Goal: Task Accomplishment & Management: Manage account settings

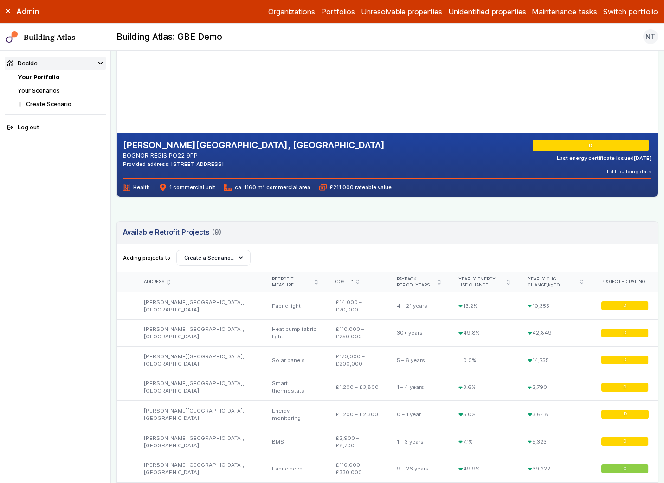
scroll to position [60, 0]
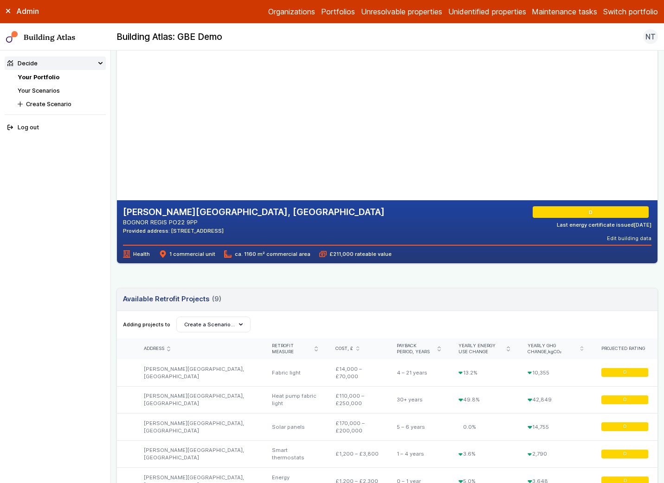
drag, startPoint x: 190, startPoint y: 230, endPoint x: 238, endPoint y: 229, distance: 47.8
click at [238, 229] on div "Provided address: Bognor, PO22 9PP" at bounding box center [254, 230] width 262 height 7
copy div "PO22 9PP"
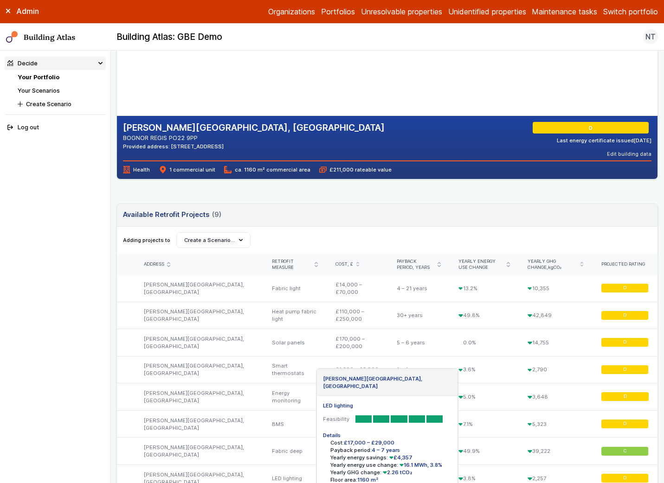
scroll to position [99, 0]
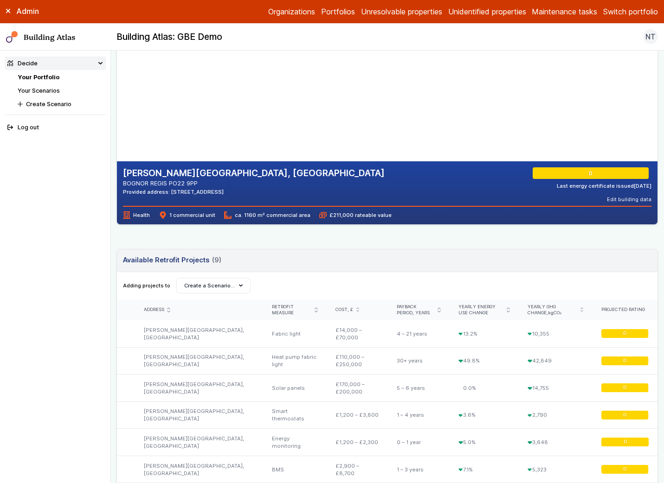
click at [243, 215] on span "ca. 1160 m² commercial area" at bounding box center [267, 215] width 86 height 7
click at [261, 236] on div "BOGNOR REGIS WAR MEMORIAL HOSPITAL, SHRIPNEY ROAD BOGNOR REGIS PO22 9PP Provide…" at bounding box center [386, 394] width 541 height 838
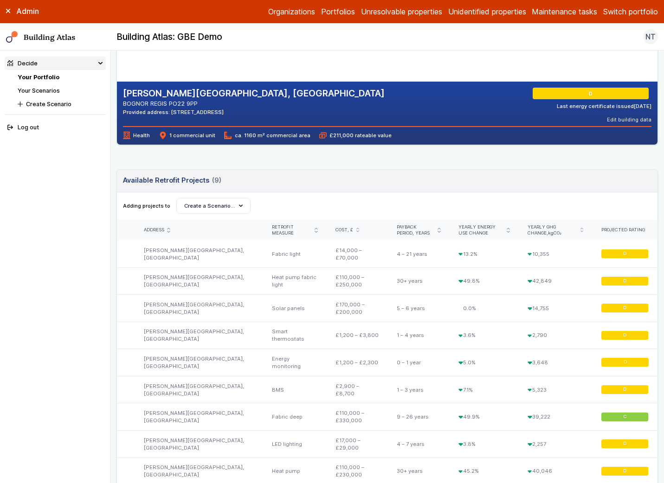
scroll to position [0, 0]
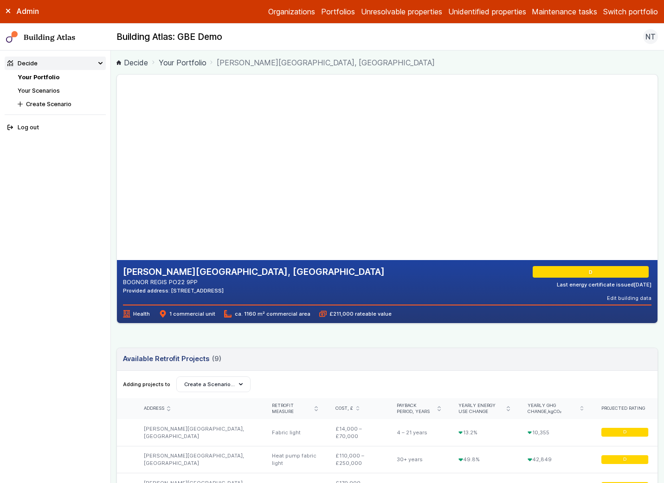
drag, startPoint x: 172, startPoint y: 281, endPoint x: 202, endPoint y: 281, distance: 30.2
click at [202, 281] on address "BOGNOR REGIS PO22 9PP" at bounding box center [254, 282] width 262 height 9
copy address "PO22 9PP"
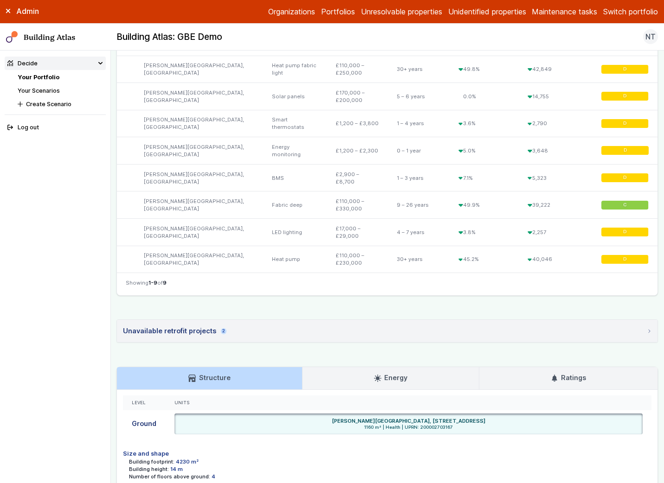
scroll to position [481, 0]
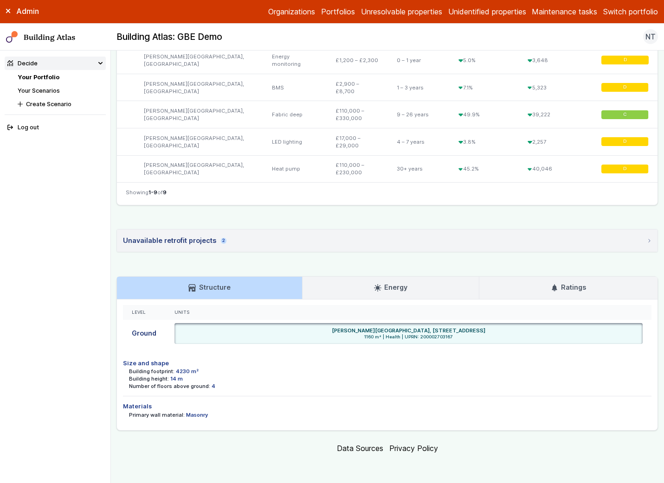
click at [562, 284] on h3 "Ratings" at bounding box center [568, 287] width 35 height 10
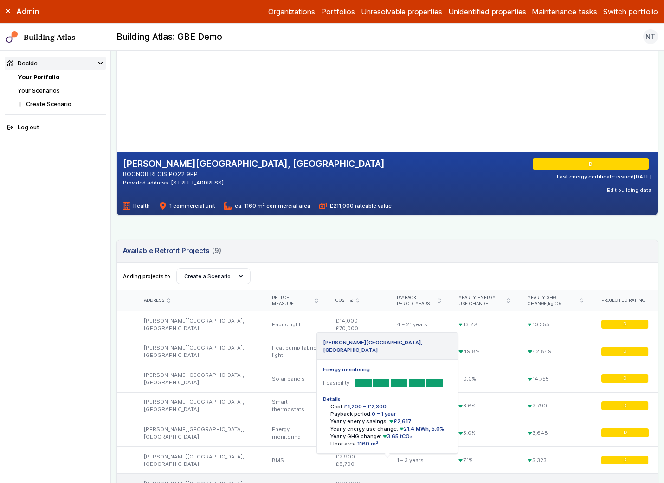
scroll to position [0, 0]
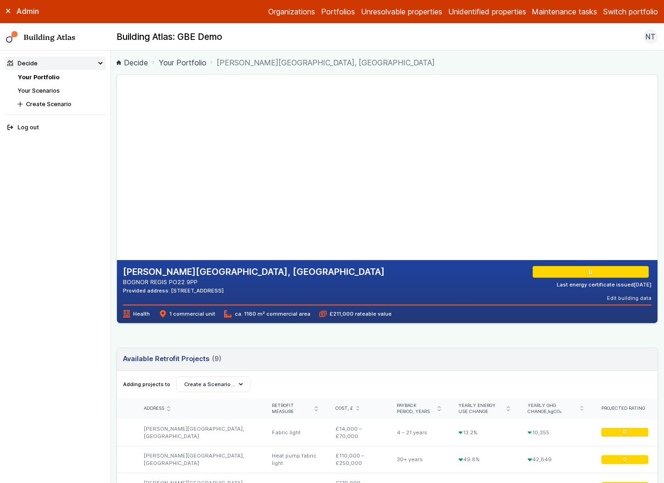
click at [325, 9] on link "Portfolios" at bounding box center [338, 11] width 34 height 11
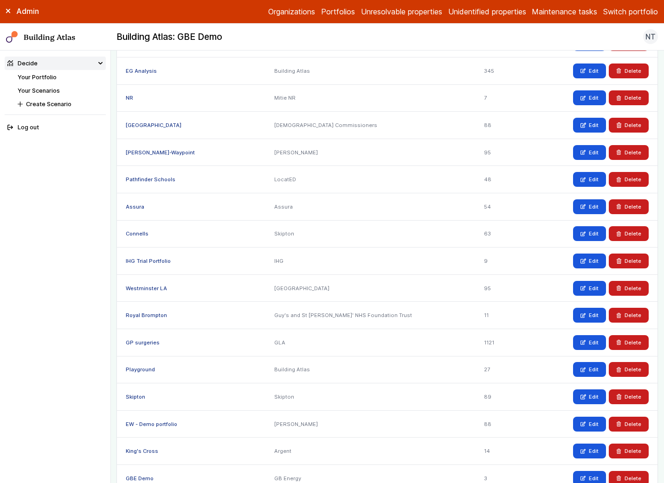
scroll to position [501, 0]
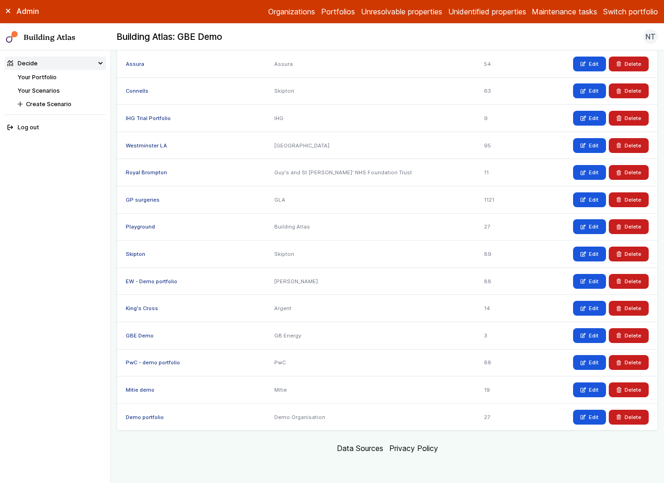
click at [133, 335] on link "GBE Demo" at bounding box center [140, 336] width 28 height 6
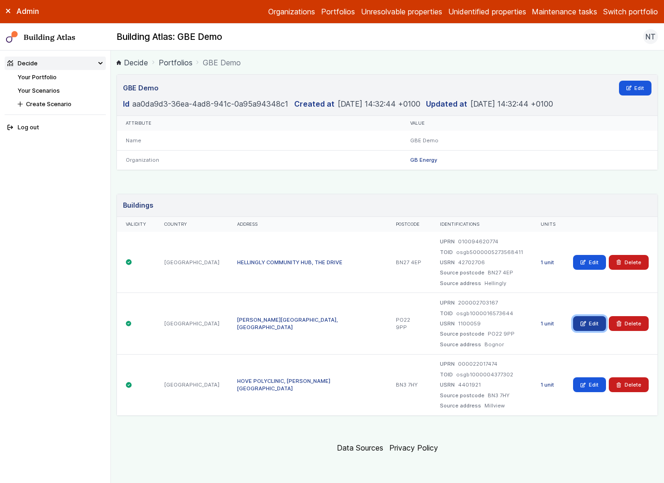
click at [584, 322] on icon at bounding box center [582, 323] width 5 height 5
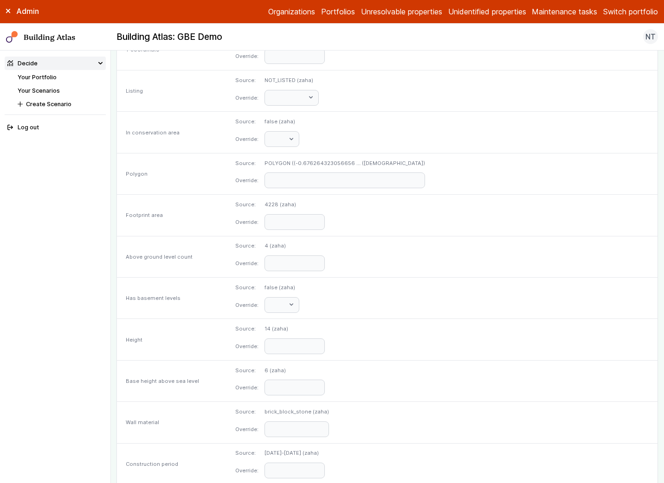
scroll to position [587, 0]
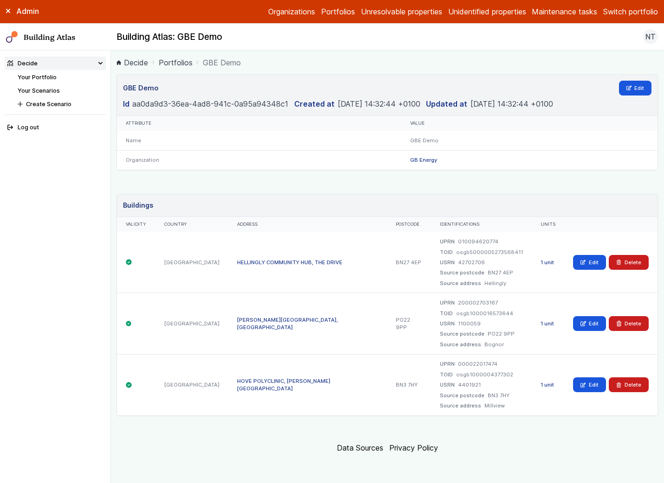
click at [551, 323] on link "1 unit" at bounding box center [546, 324] width 13 height 6
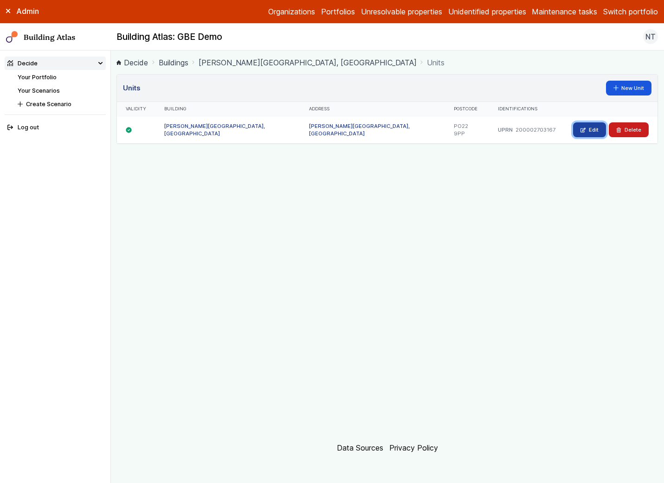
click at [590, 130] on link "Edit" at bounding box center [589, 129] width 33 height 15
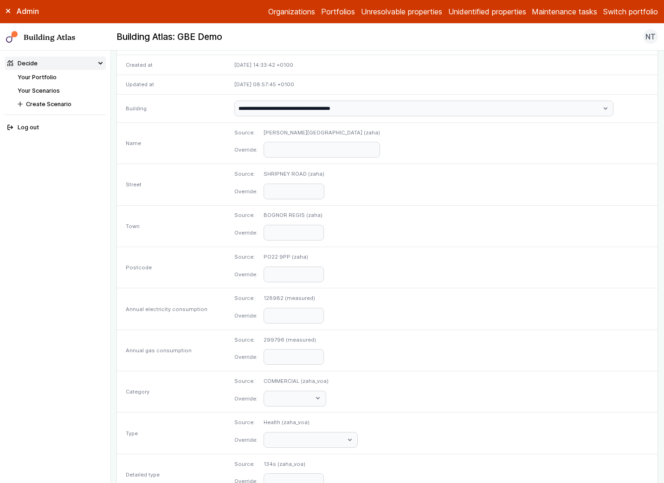
scroll to position [349, 0]
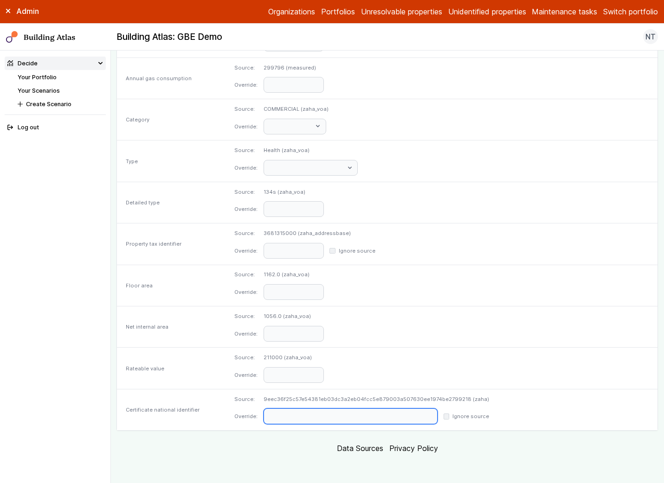
click at [391, 419] on input "text" at bounding box center [350, 417] width 174 height 16
paste input "**********"
type input "**********"
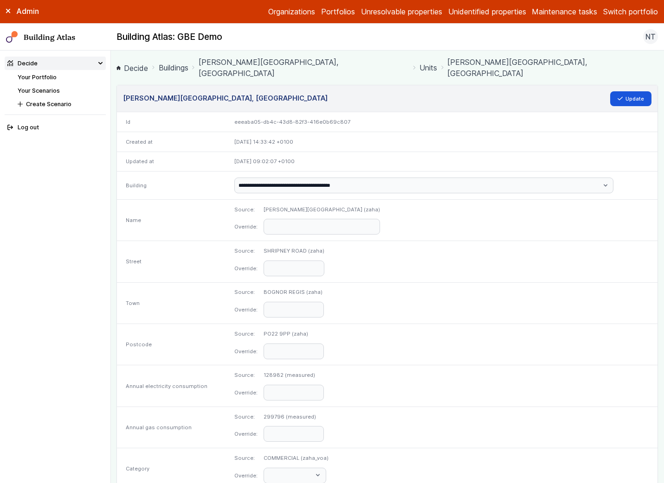
scroll to position [349, 0]
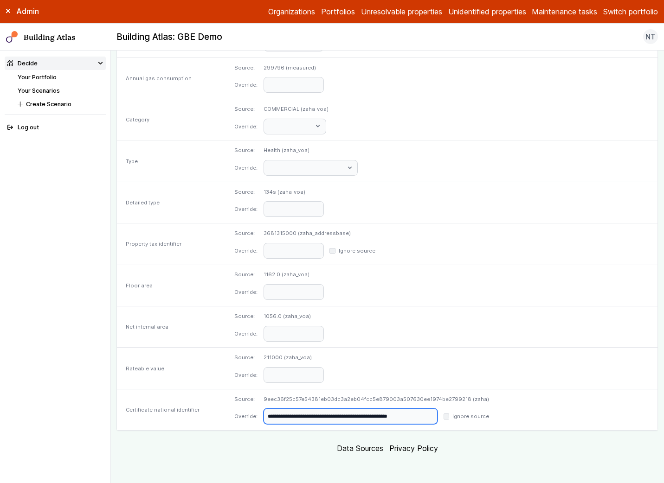
click at [413, 413] on input "**********" at bounding box center [350, 417] width 174 height 16
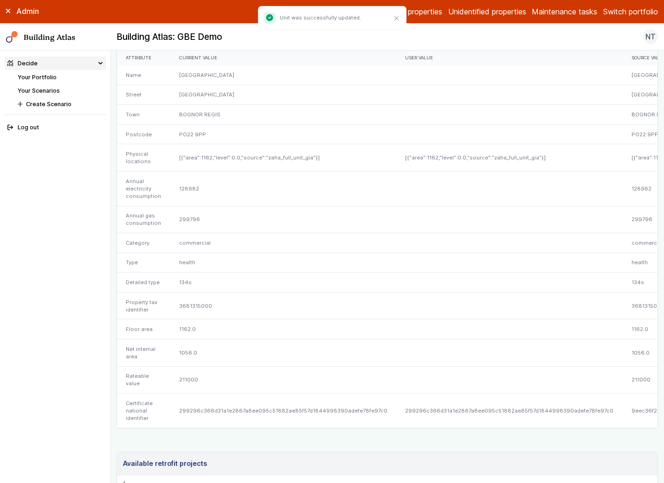
scroll to position [138, 0]
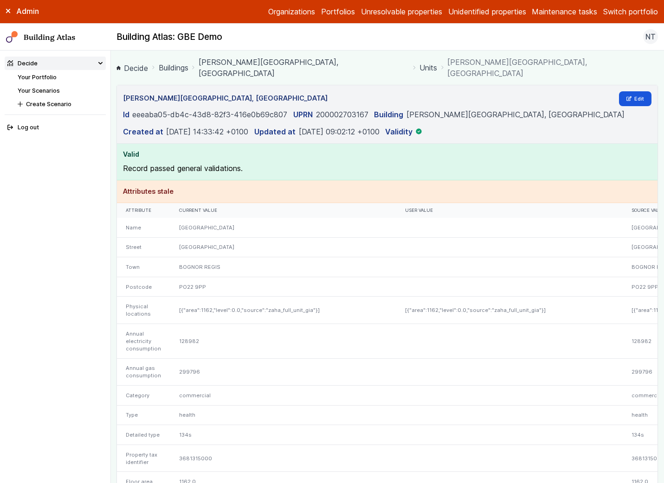
click at [173, 69] on link "Buildings" at bounding box center [174, 67] width 30 height 11
click at [232, 63] on link "[PERSON_NAME][GEOGRAPHIC_DATA], [GEOGRAPHIC_DATA]" at bounding box center [304, 68] width 211 height 22
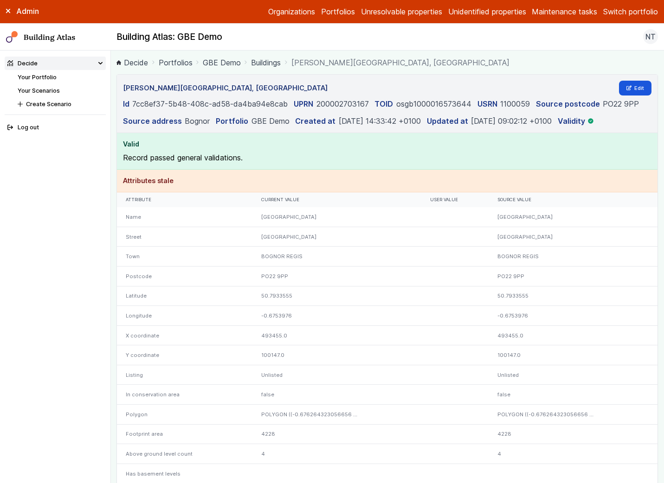
click at [342, 66] on span "[PERSON_NAME][GEOGRAPHIC_DATA], [GEOGRAPHIC_DATA]" at bounding box center [400, 62] width 218 height 11
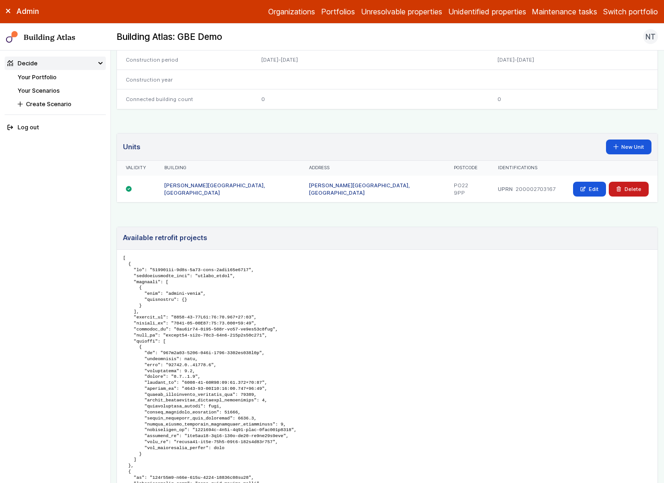
scroll to position [498, 0]
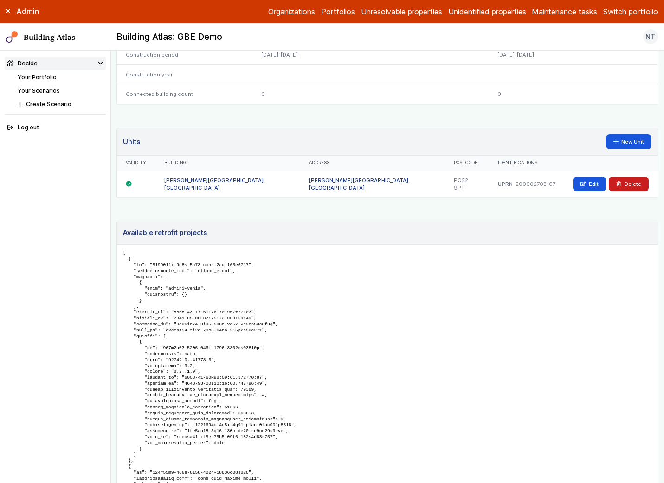
click at [216, 179] on link "[PERSON_NAME][GEOGRAPHIC_DATA], [GEOGRAPHIC_DATA]" at bounding box center [214, 184] width 101 height 14
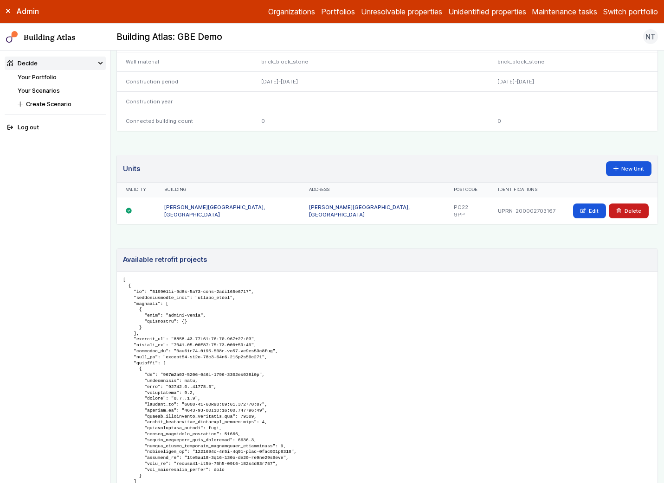
scroll to position [469, 0]
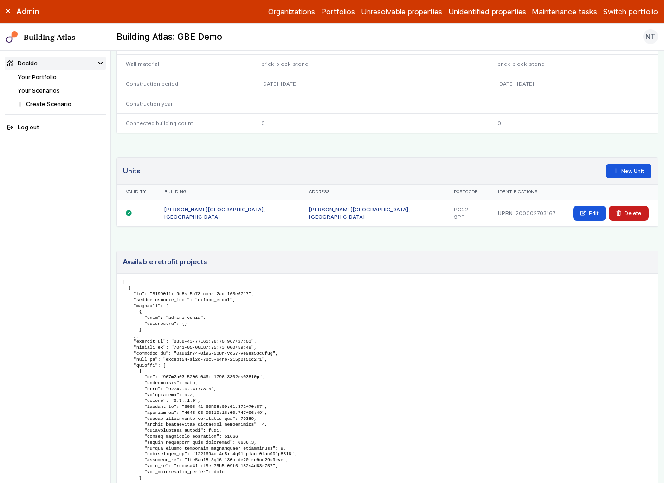
click at [232, 207] on link "[PERSON_NAME][GEOGRAPHIC_DATA], [GEOGRAPHIC_DATA]" at bounding box center [214, 213] width 101 height 14
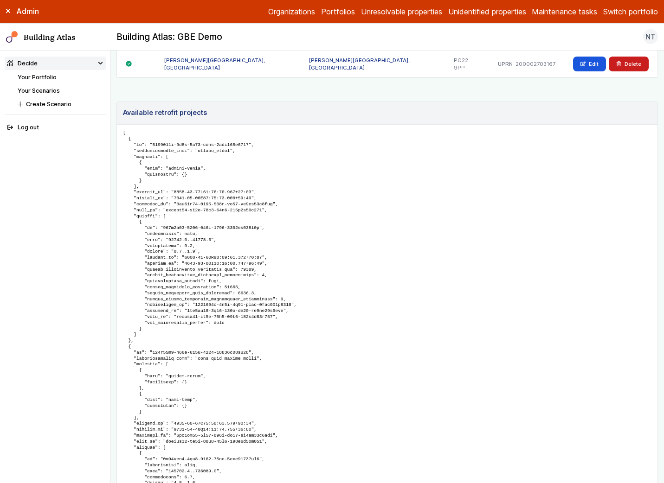
scroll to position [510, 0]
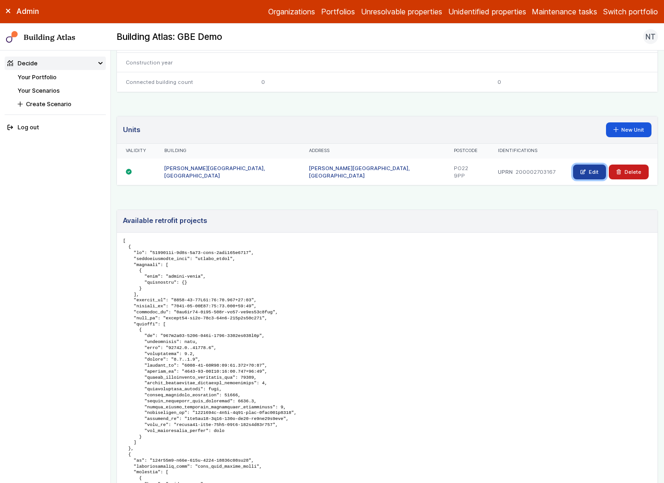
click at [585, 173] on icon at bounding box center [582, 171] width 5 height 5
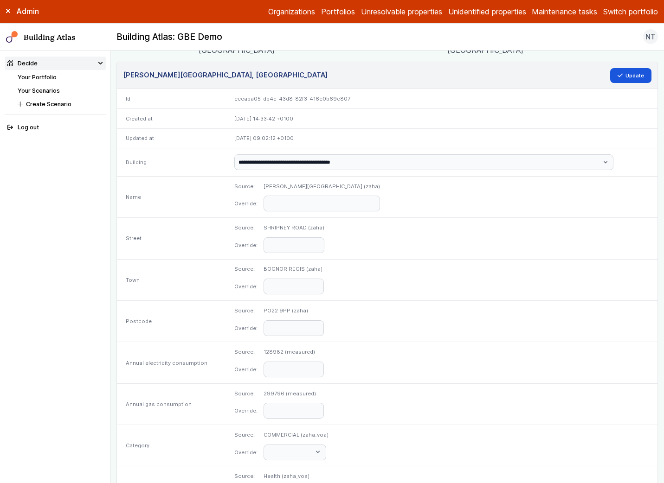
scroll to position [23, 0]
click at [556, 157] on select "**********" at bounding box center [423, 163] width 379 height 16
click at [540, 87] on header "BOGNOR REGIS WAR MEMORIAL HOSPITAL, SHRIPNEY ROAD Update" at bounding box center [387, 76] width 540 height 27
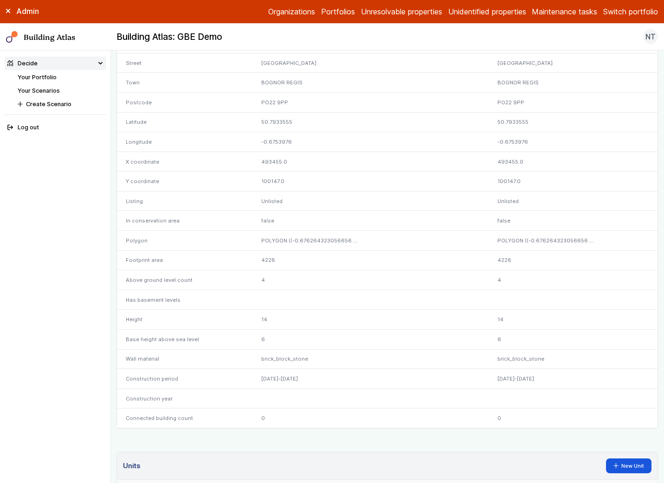
scroll to position [175, 0]
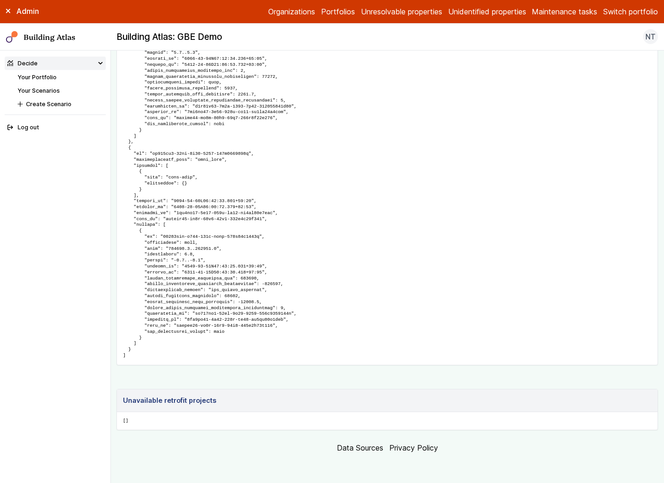
scroll to position [2959, 0]
drag, startPoint x: 141, startPoint y: 415, endPoint x: 175, endPoint y: 417, distance: 34.4
click at [175, 417] on pre "[]" at bounding box center [387, 421] width 540 height 18
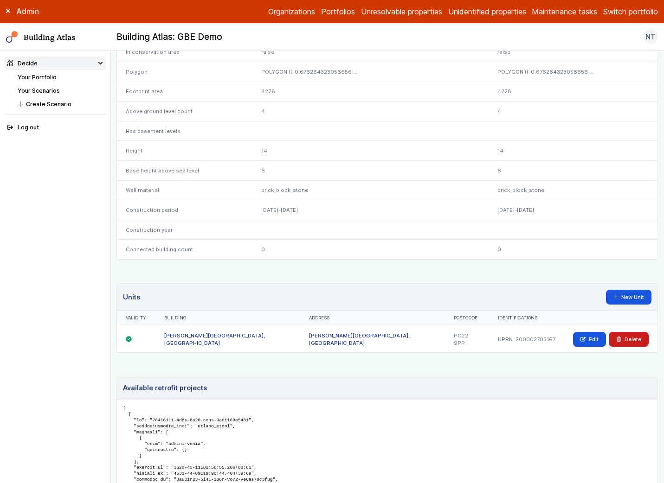
scroll to position [327, 0]
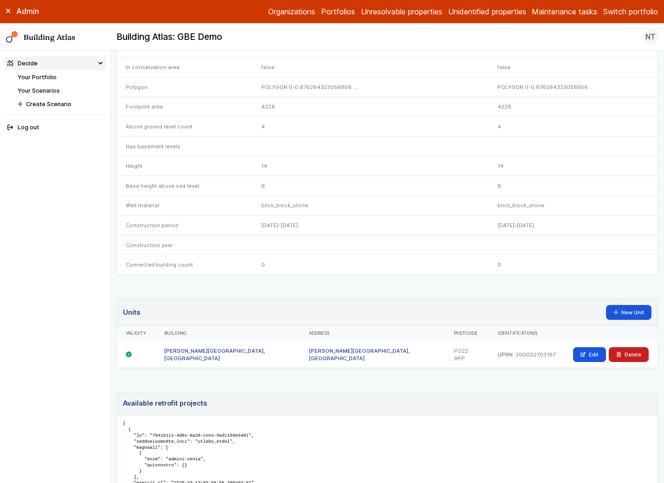
click at [340, 351] on link "[PERSON_NAME][GEOGRAPHIC_DATA], [GEOGRAPHIC_DATA]" at bounding box center [359, 355] width 101 height 14
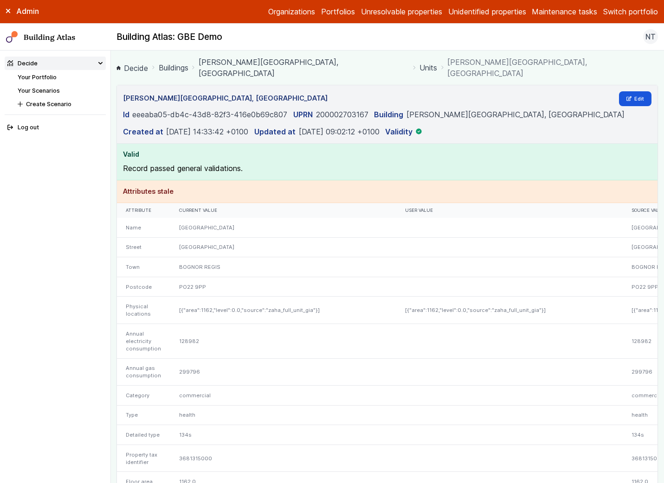
click at [144, 192] on h4 "Attributes stale" at bounding box center [387, 191] width 528 height 10
drag, startPoint x: 177, startPoint y: 154, endPoint x: 177, endPoint y: 179, distance: 25.1
click at [177, 179] on section "Valid Record passed general validations." at bounding box center [387, 162] width 540 height 37
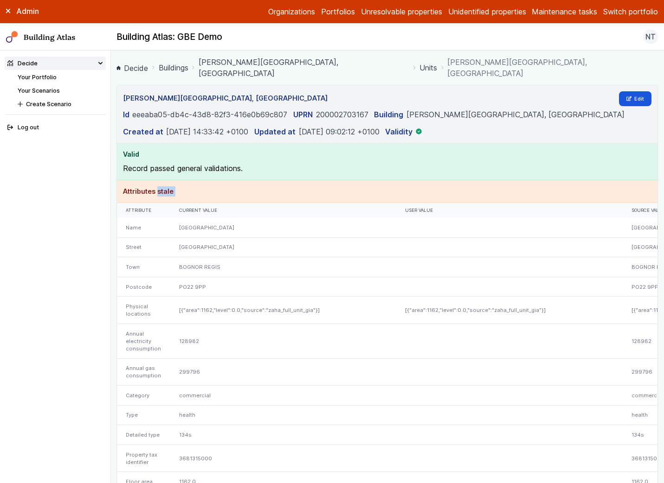
click at [177, 179] on section "Valid Record passed general validations." at bounding box center [387, 162] width 540 height 37
drag, startPoint x: 177, startPoint y: 188, endPoint x: 171, endPoint y: 159, distance: 29.7
click at [171, 159] on div "BOGNOR REGIS WAR MEMORIAL HOSPITAL, SHRIPNEY ROAD Edit Id eeeaba05-db4c-43d8-82…" at bounding box center [387, 332] width 540 height 495
click at [171, 159] on h4 "Valid" at bounding box center [387, 154] width 528 height 10
drag, startPoint x: 171, startPoint y: 159, endPoint x: 174, endPoint y: 200, distance: 41.8
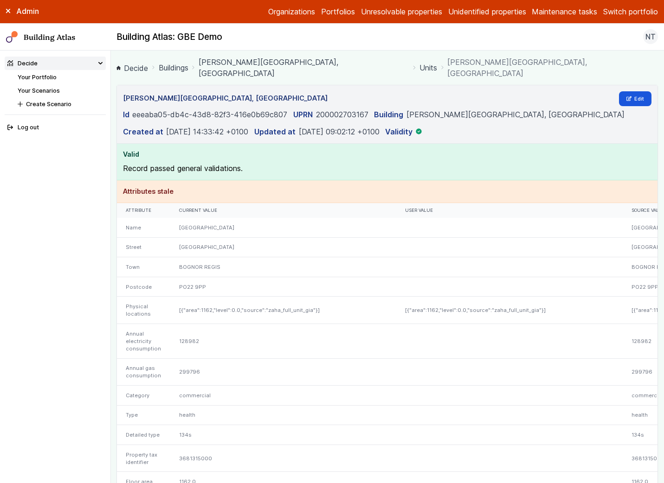
click at [174, 200] on div "BOGNOR REGIS WAR MEMORIAL HOSPITAL, SHRIPNEY ROAD Edit Id eeeaba05-db4c-43d8-82…" at bounding box center [387, 332] width 540 height 495
click at [175, 201] on section "Attributes stale" at bounding box center [387, 191] width 540 height 23
drag, startPoint x: 181, startPoint y: 195, endPoint x: 165, endPoint y: 153, distance: 45.2
click at [165, 154] on div "BOGNOR REGIS WAR MEMORIAL HOSPITAL, SHRIPNEY ROAD Edit Id eeeaba05-db4c-43d8-82…" at bounding box center [387, 332] width 540 height 495
click at [165, 153] on h4 "Valid" at bounding box center [387, 154] width 528 height 10
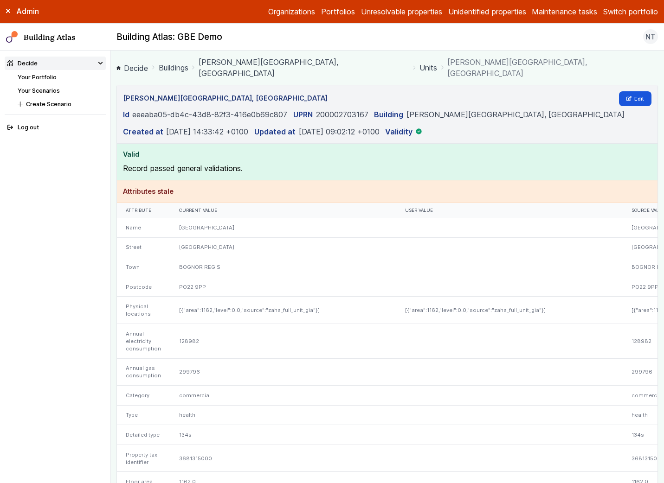
click at [54, 76] on link "Your Portfolio" at bounding box center [37, 77] width 39 height 7
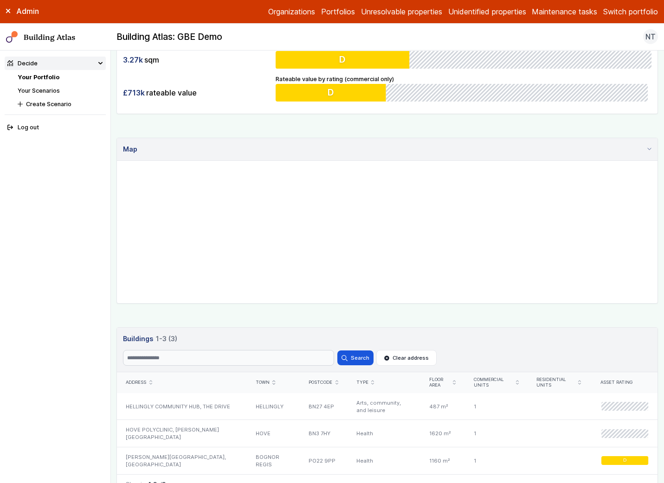
scroll to position [319, 0]
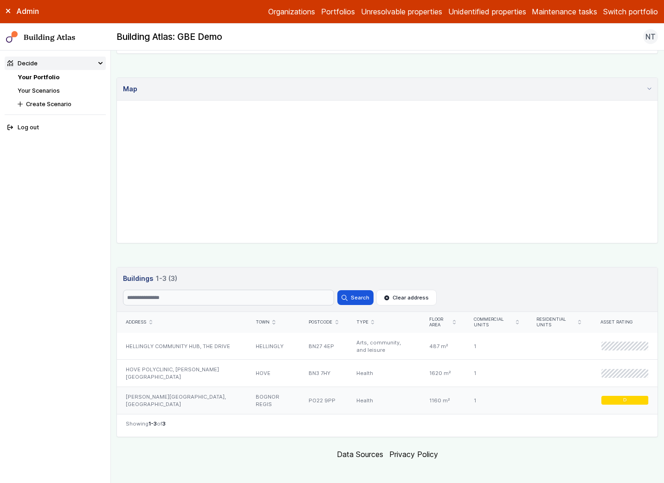
click at [185, 388] on div "[PERSON_NAME][GEOGRAPHIC_DATA], [GEOGRAPHIC_DATA]" at bounding box center [182, 400] width 130 height 27
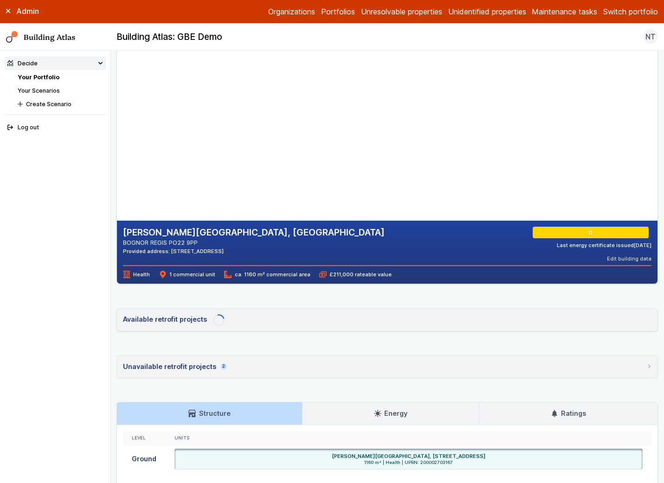
scroll to position [49, 0]
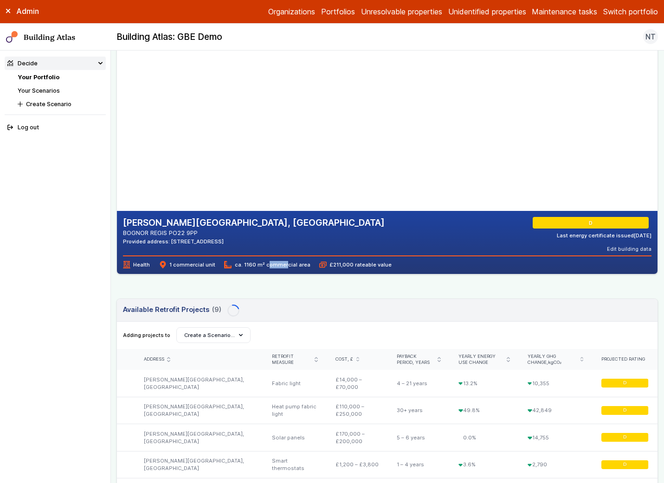
copy span "1160"
drag, startPoint x: 241, startPoint y: 264, endPoint x: 253, endPoint y: 264, distance: 12.1
click at [253, 264] on span "ca. 1160 m² commercial area" at bounding box center [267, 264] width 86 height 7
click at [425, 265] on div "Health 1 commercial unit ca. 1160 m² commercial area £211,000 rateable value" at bounding box center [387, 262] width 528 height 13
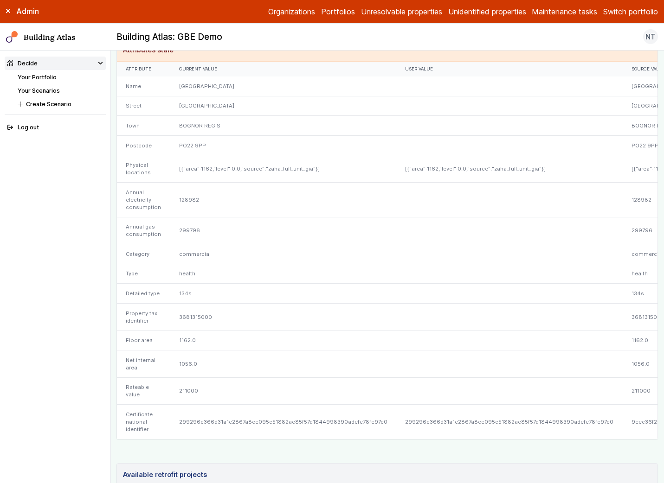
scroll to position [137, 0]
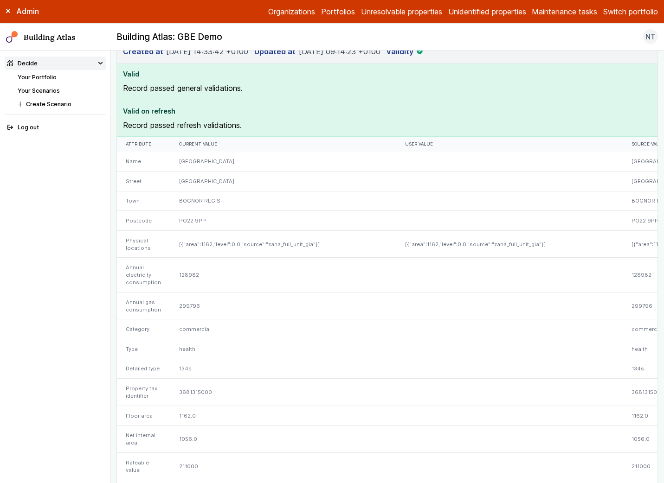
scroll to position [66, 0]
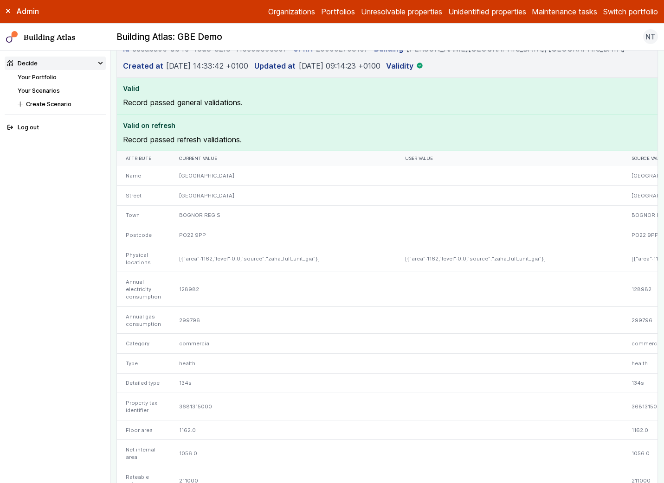
click at [54, 77] on link "Your Portfolio" at bounding box center [37, 77] width 39 height 7
click at [43, 78] on link "Your Portfolio" at bounding box center [37, 77] width 39 height 7
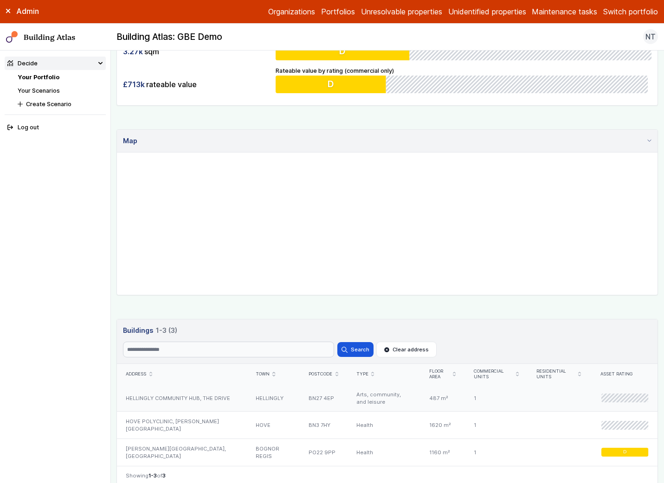
scroll to position [319, 0]
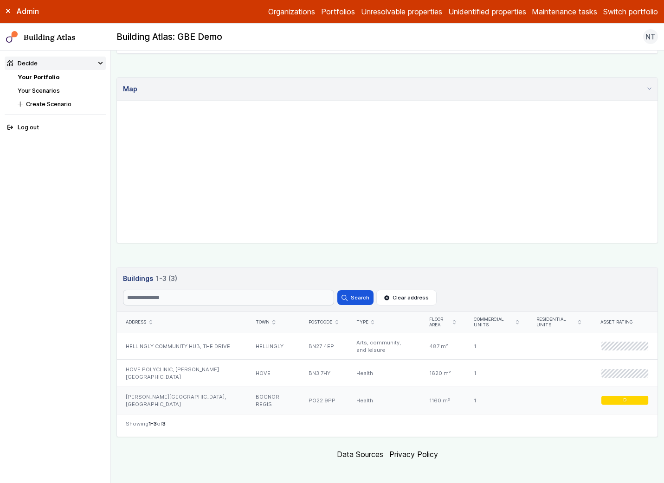
click at [169, 389] on div "[PERSON_NAME][GEOGRAPHIC_DATA], [GEOGRAPHIC_DATA]" at bounding box center [182, 400] width 130 height 27
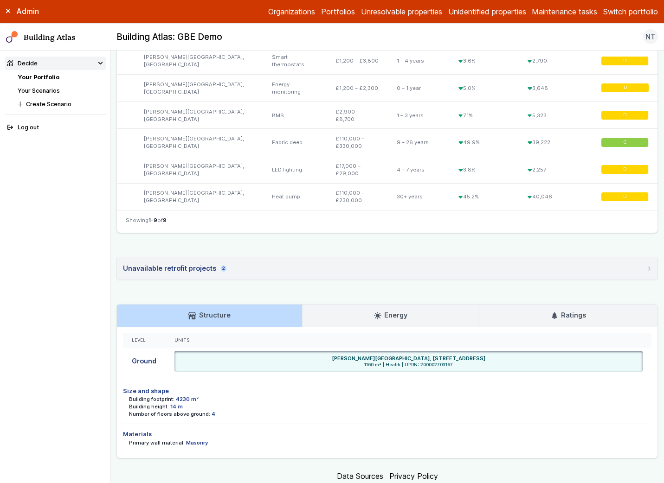
scroll to position [481, 0]
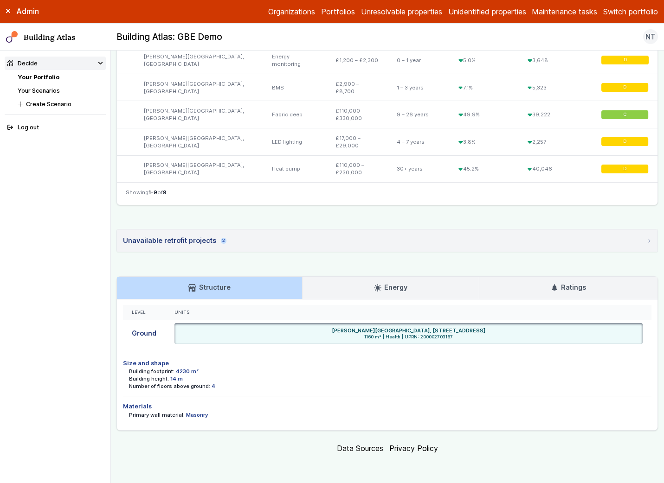
click at [212, 386] on dd "4" at bounding box center [214, 386] width 4 height 7
click at [213, 386] on div "Number of floors above ground: 4" at bounding box center [390, 386] width 523 height 7
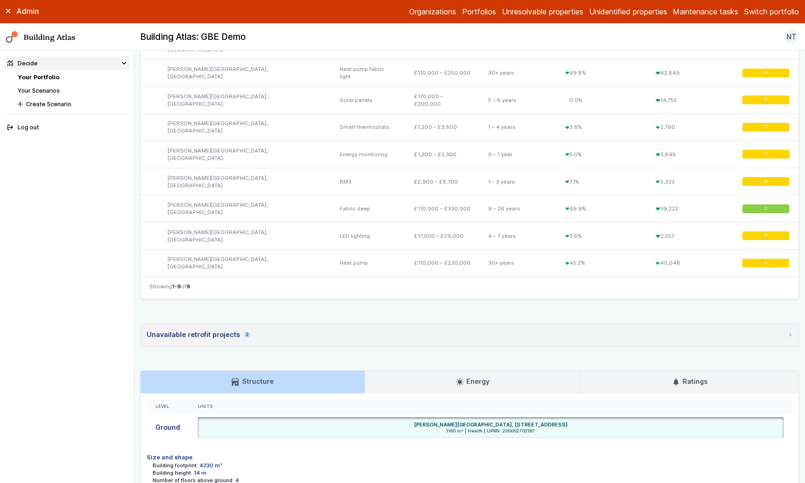
scroll to position [422, 0]
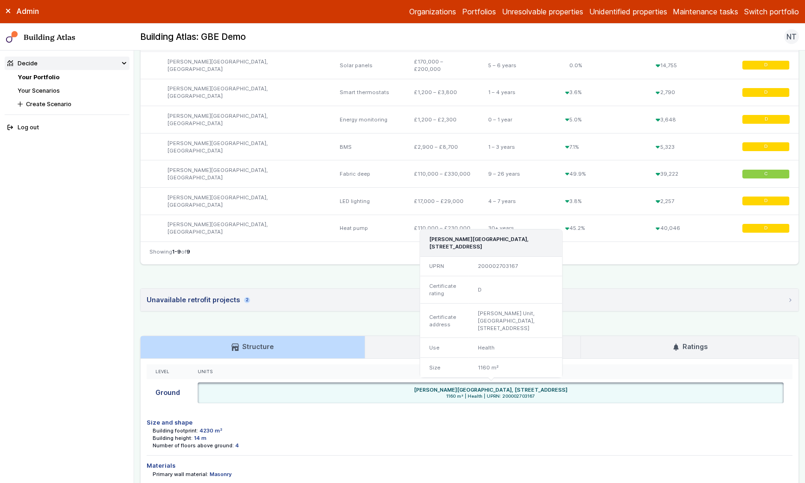
click at [468, 442] on div "Number of floors above ground: 4" at bounding box center [473, 445] width 640 height 7
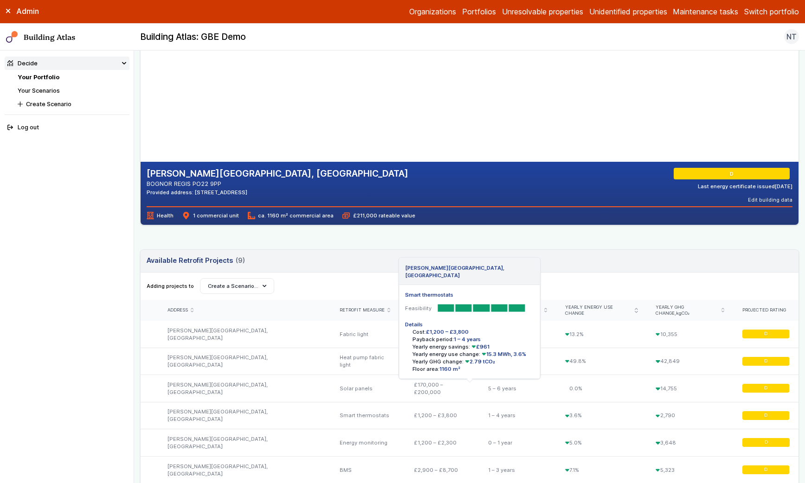
scroll to position [87, 0]
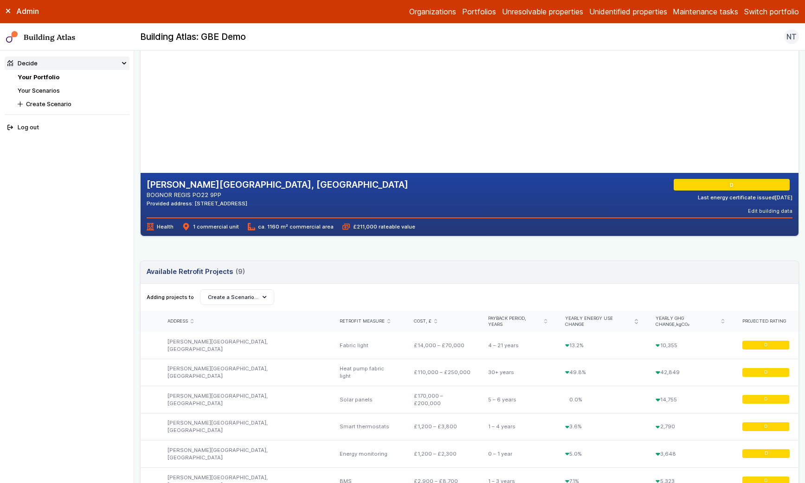
click at [45, 78] on link "Your Portfolio" at bounding box center [39, 77] width 42 height 7
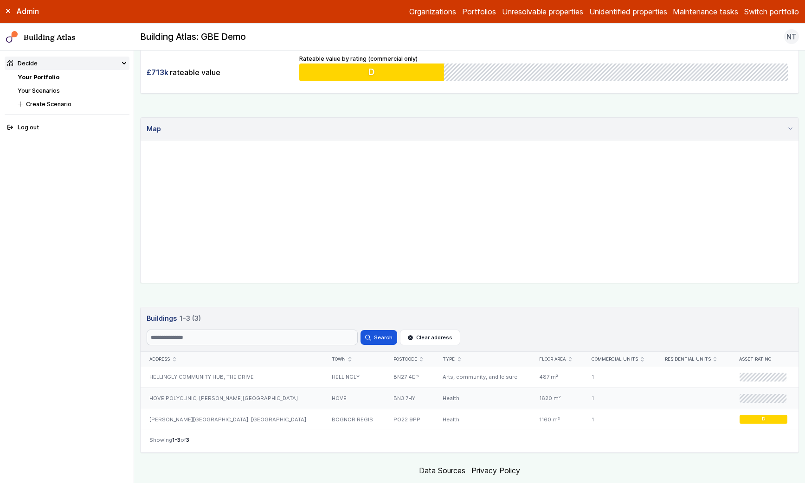
scroll to position [302, 0]
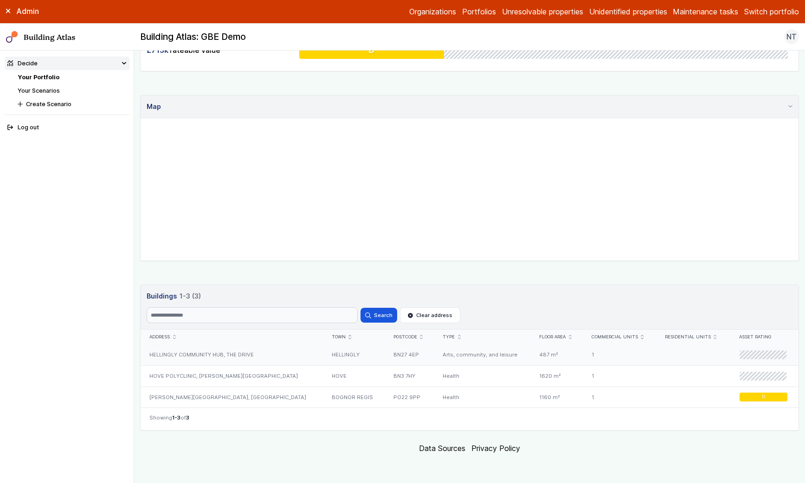
click at [218, 353] on div "HELLINGLY COMMUNITY HUB, THE DRIVE" at bounding box center [232, 355] width 182 height 21
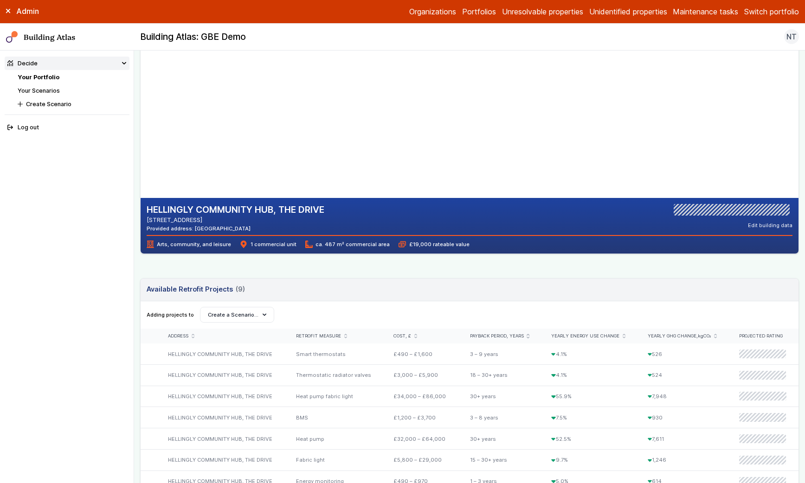
scroll to position [78, 0]
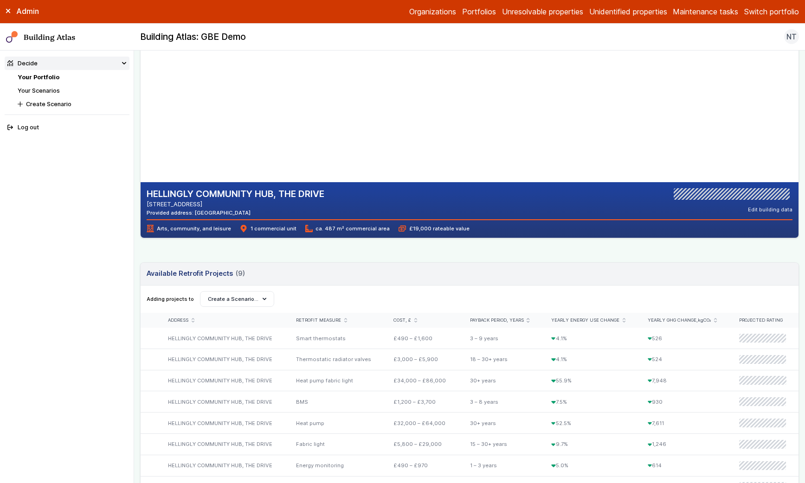
drag, startPoint x: 217, startPoint y: 214, endPoint x: 250, endPoint y: 213, distance: 33.4
click at [250, 213] on div "Provided address: [GEOGRAPHIC_DATA]" at bounding box center [236, 212] width 178 height 7
copy div "BN27 4EP"
click at [463, 9] on link "Portfolios" at bounding box center [479, 11] width 34 height 11
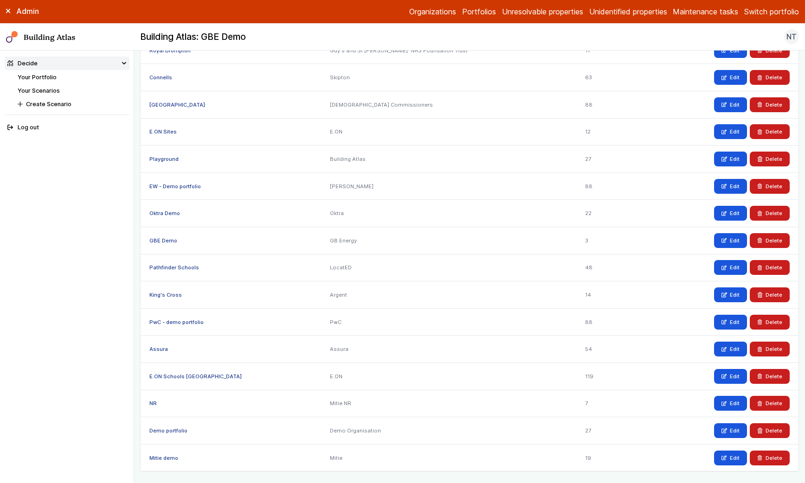
scroll to position [461, 0]
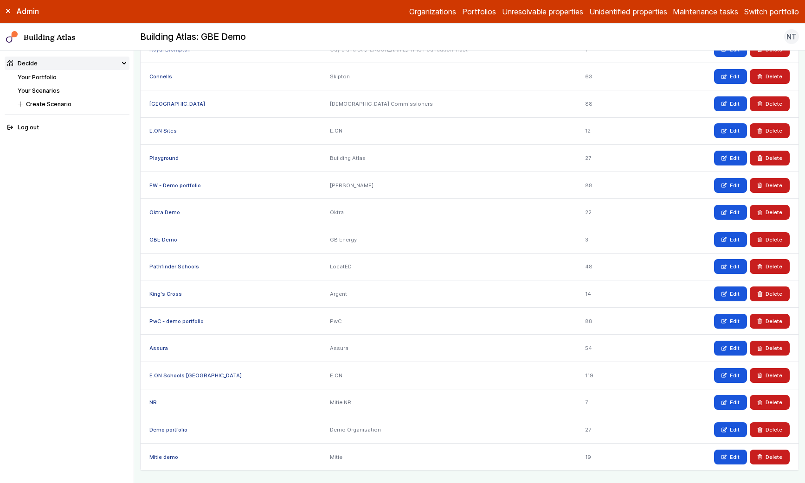
click at [161, 239] on link "GBE Demo" at bounding box center [163, 240] width 28 height 6
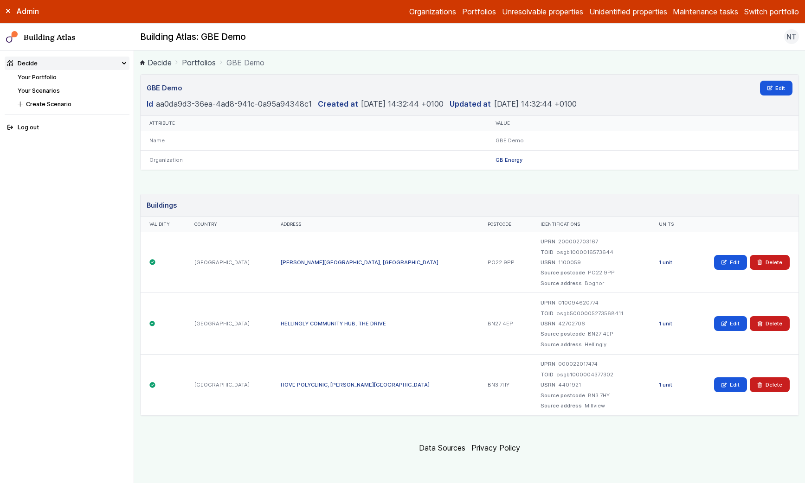
click at [327, 325] on link "HELLINGLY COMMUNITY HUB, THE DRIVE" at bounding box center [333, 324] width 105 height 6
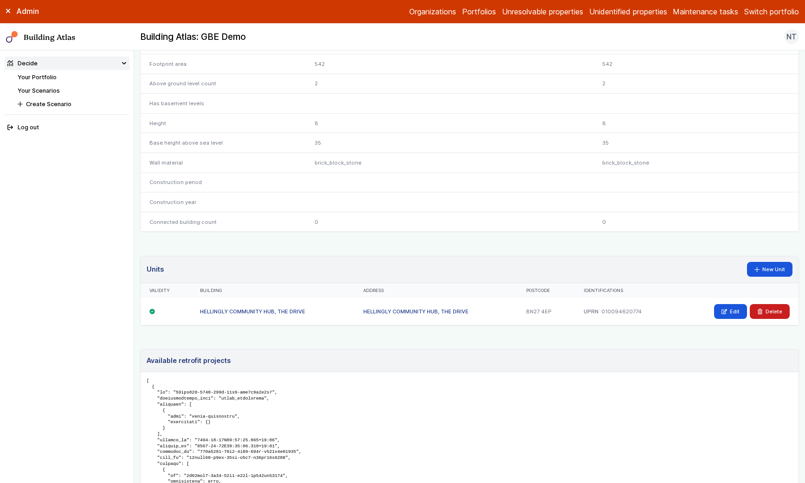
scroll to position [379, 0]
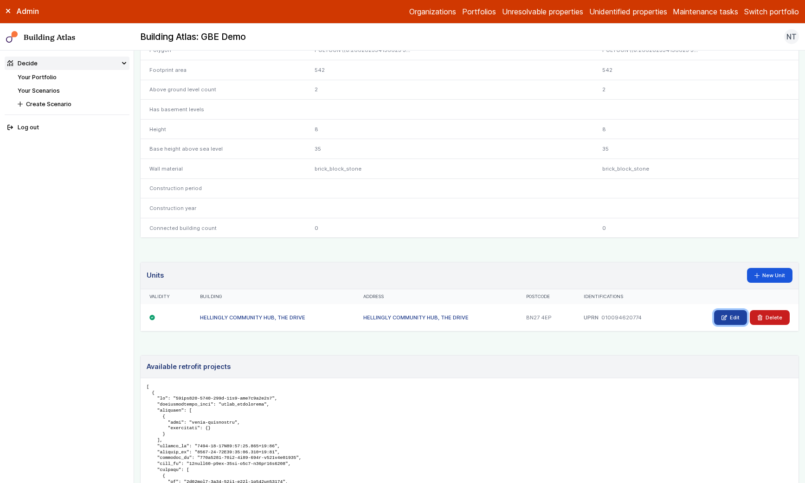
click at [663, 319] on link "Edit" at bounding box center [730, 317] width 33 height 15
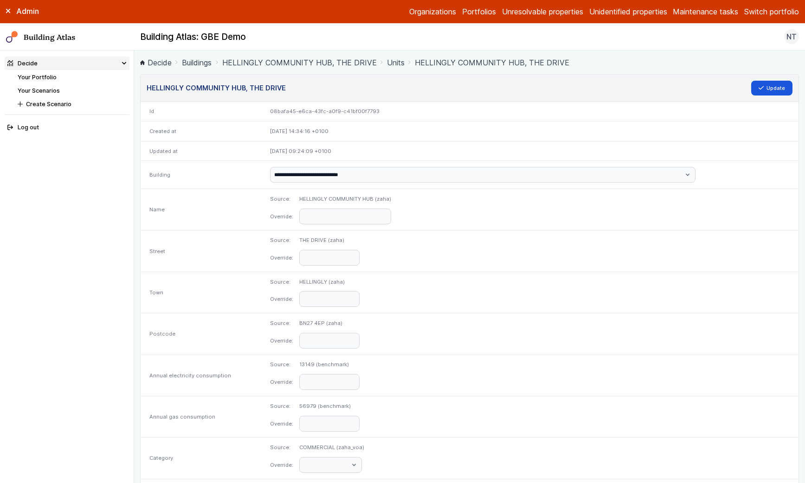
scroll to position [325, 0]
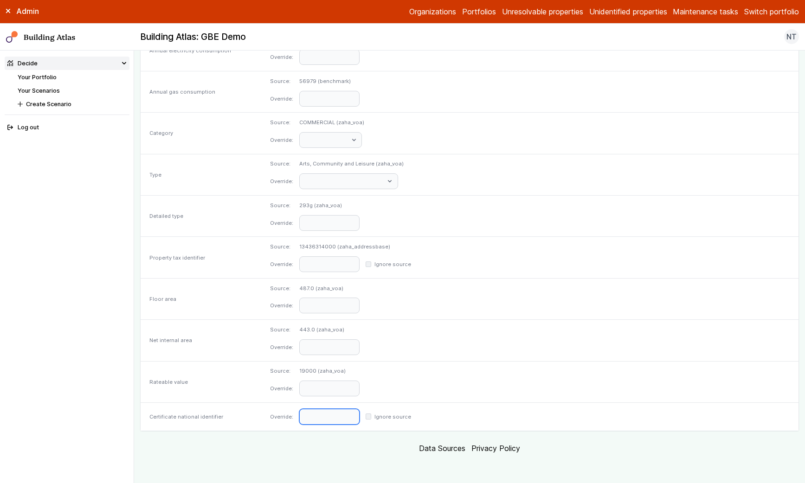
click at [359, 417] on input "text" at bounding box center [329, 417] width 60 height 16
paste input "**********"
type input "**********"
